Goal: Task Accomplishment & Management: Complete application form

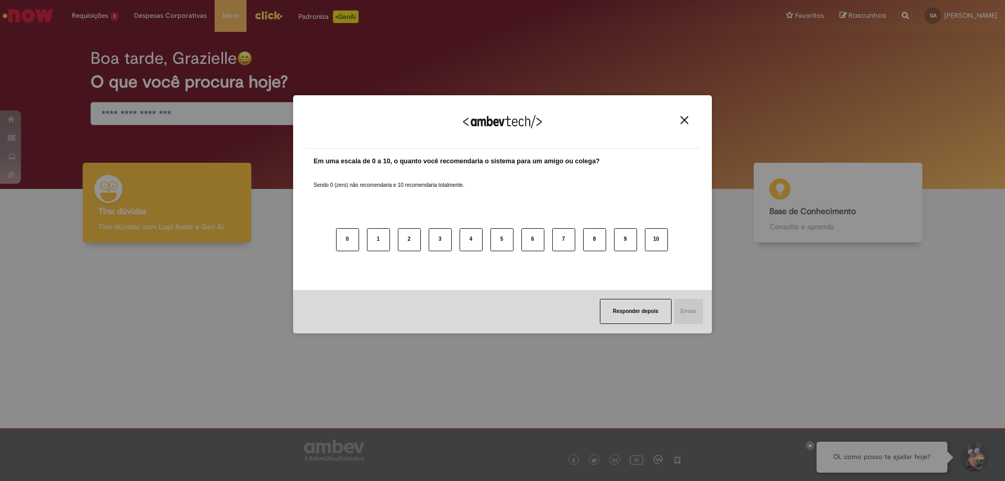
click at [681, 120] on button "Close" at bounding box center [684, 120] width 14 height 9
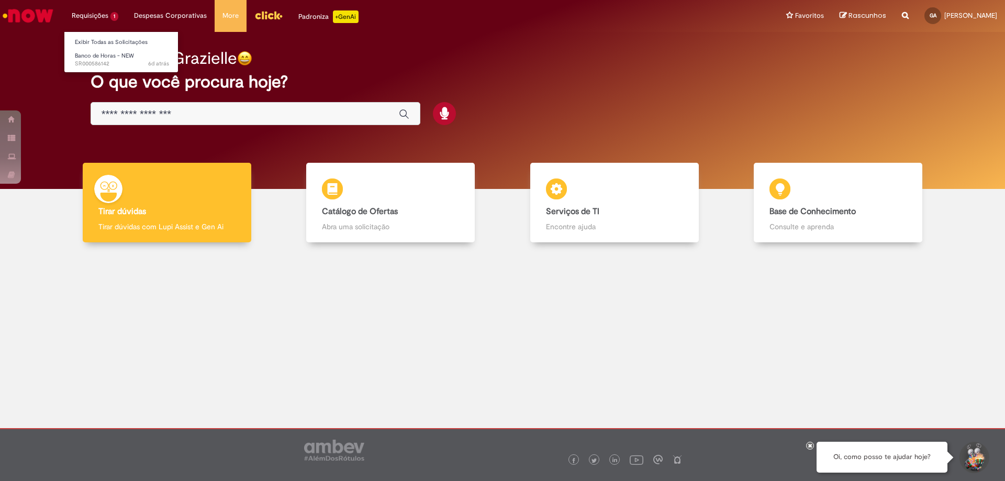
click at [96, 19] on li "Requisições 1 Exibir Todas as Solicitações Banco de Horas - NEW 6d atrás 6 dias…" at bounding box center [95, 15] width 62 height 31
click at [99, 54] on span "Banco de Horas - NEW" at bounding box center [104, 56] width 59 height 8
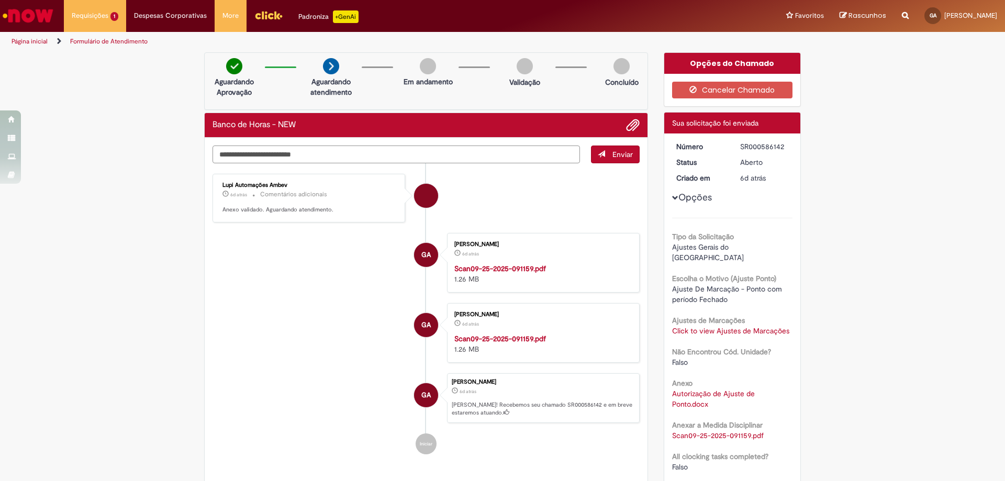
click at [326, 150] on textarea "Digite sua mensagem aqui..." at bounding box center [396, 155] width 367 height 18
click at [9, 12] on img "Ir para a Homepage" at bounding box center [28, 15] width 54 height 21
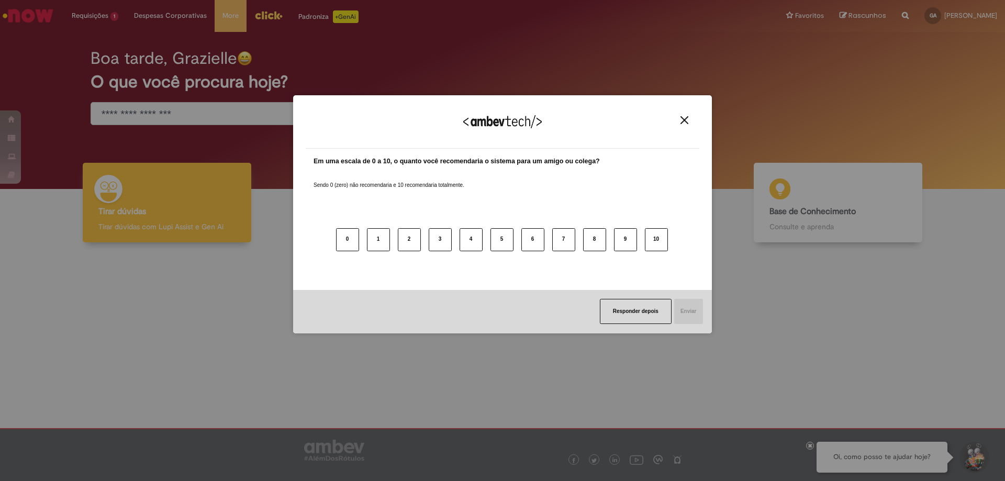
click at [685, 127] on div "Agradecemos seu feedback!" at bounding box center [503, 128] width 394 height 41
click at [683, 125] on div "Agradecemos seu feedback!" at bounding box center [503, 128] width 394 height 41
click at [683, 121] on img "Close" at bounding box center [685, 120] width 8 height 8
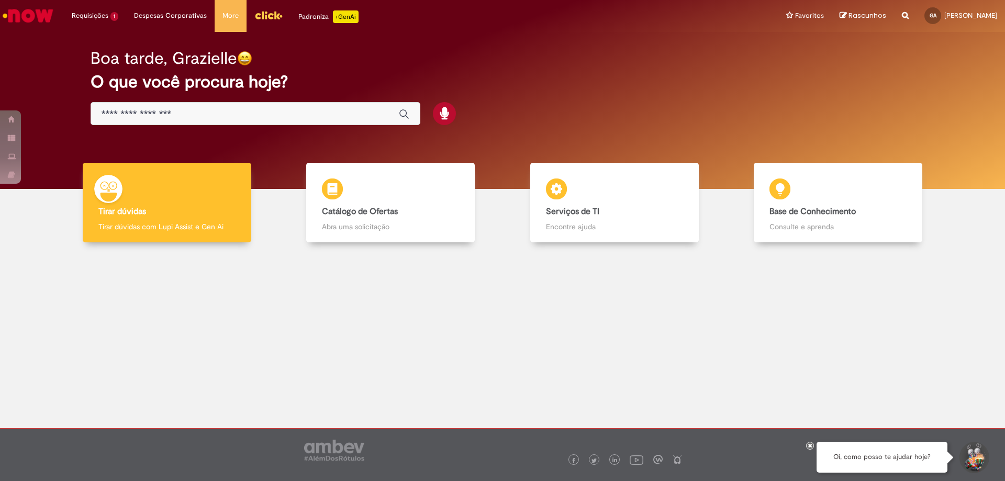
click at [649, 120] on div "Boa tarde, Grazielle O que você procura hoje?" at bounding box center [502, 87] width 861 height 89
